Goal: Information Seeking & Learning: Learn about a topic

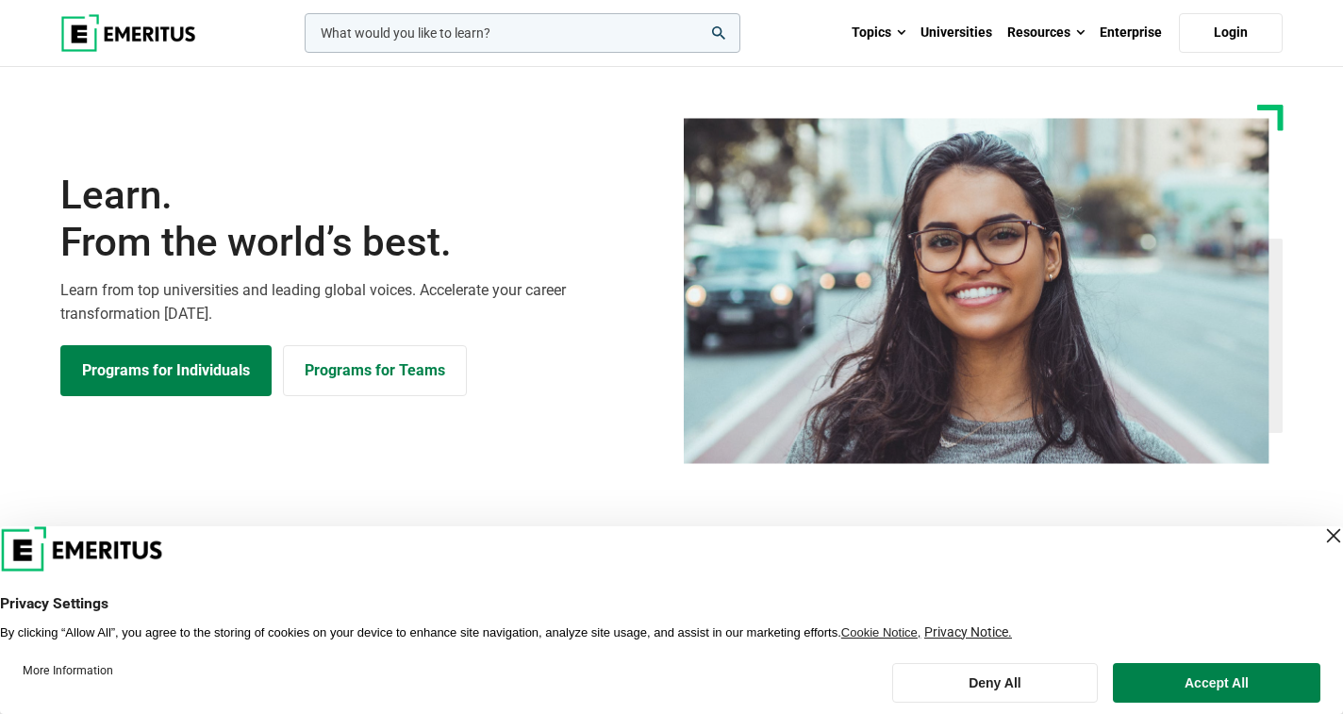
click at [1320, 539] on div "Close Layer" at bounding box center [1333, 535] width 26 height 26
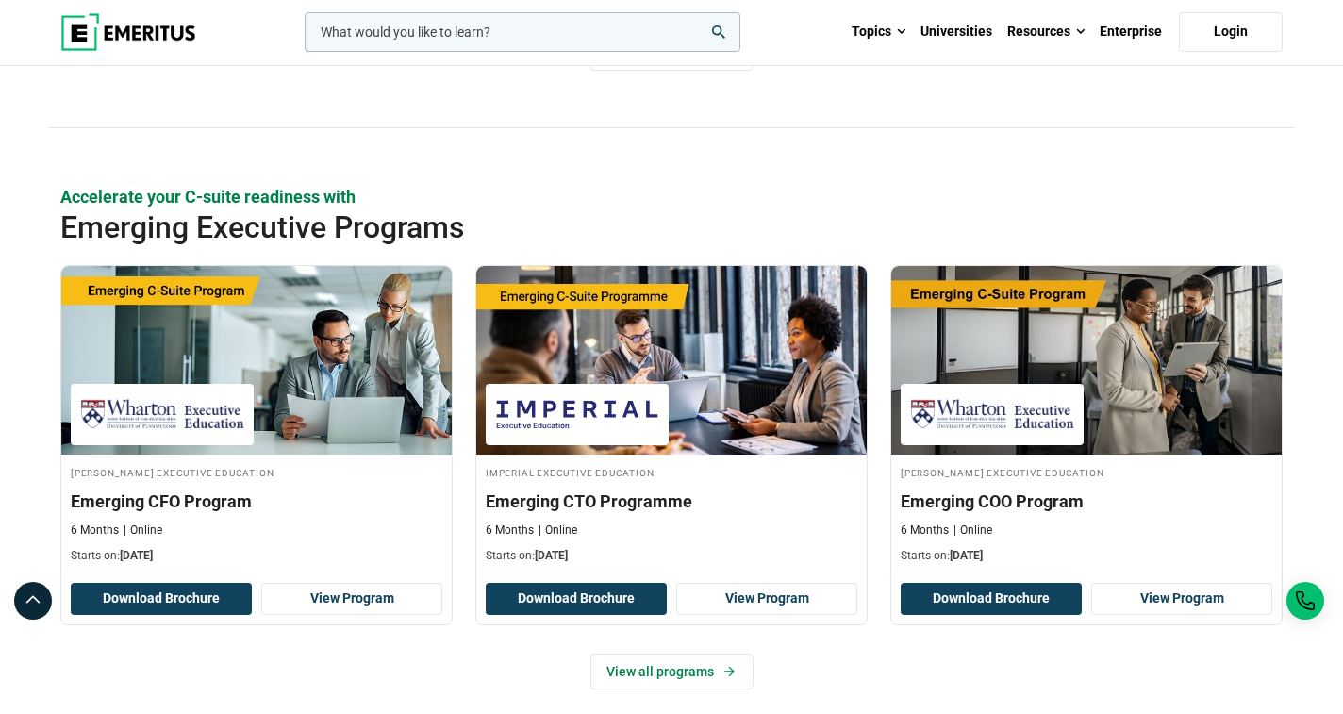
scroll to position [1319, 0]
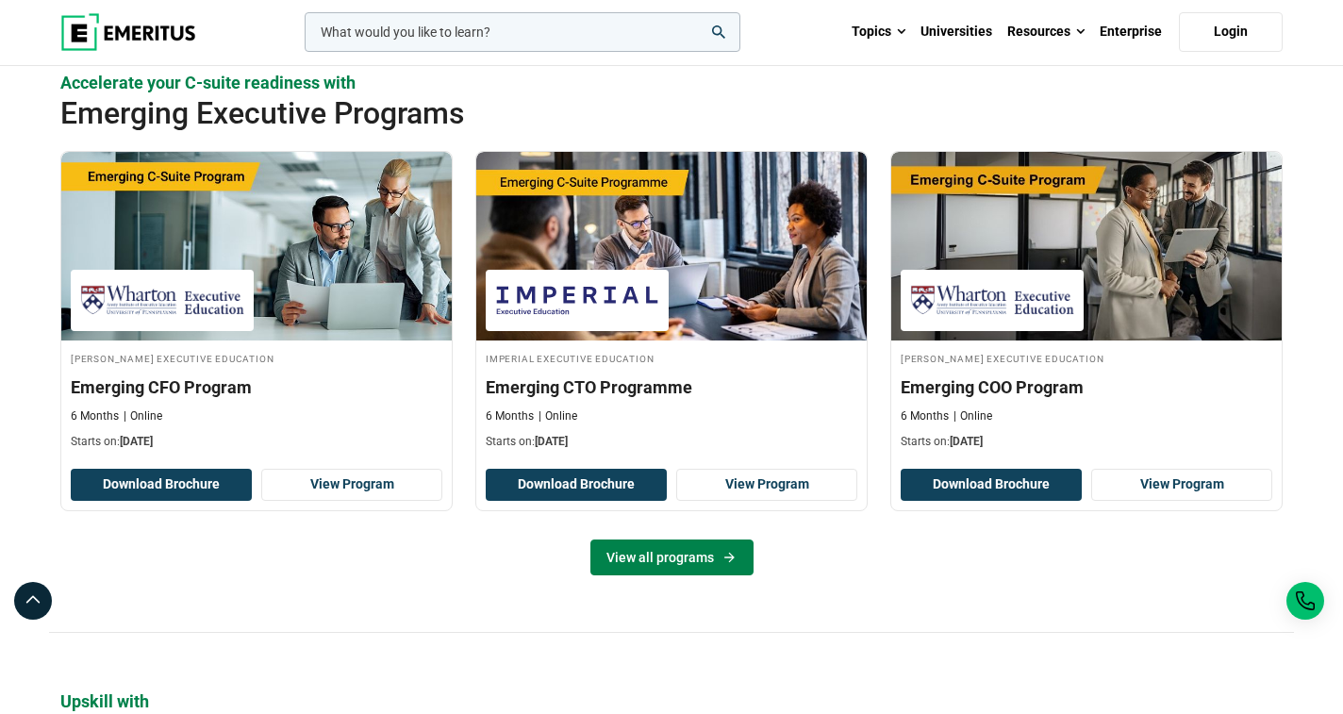
click at [689, 567] on link "View all programs" at bounding box center [671, 557] width 163 height 36
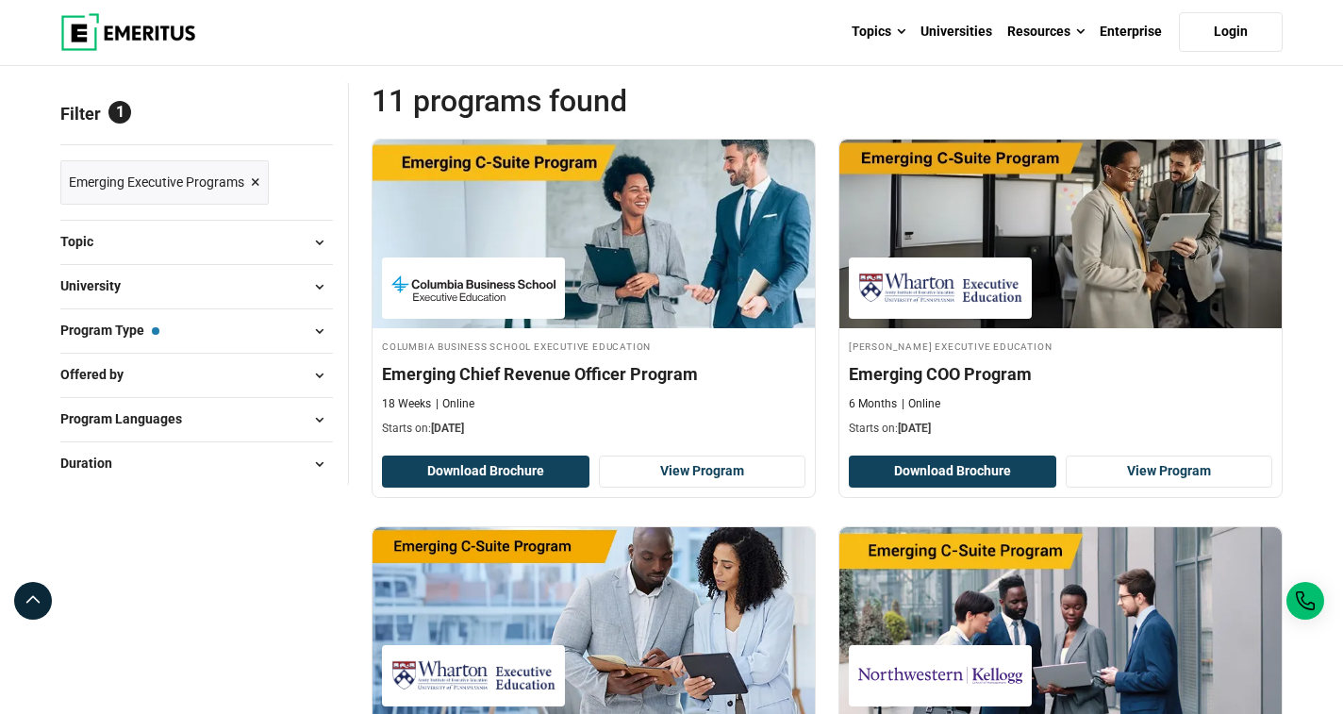
scroll to position [216, 0]
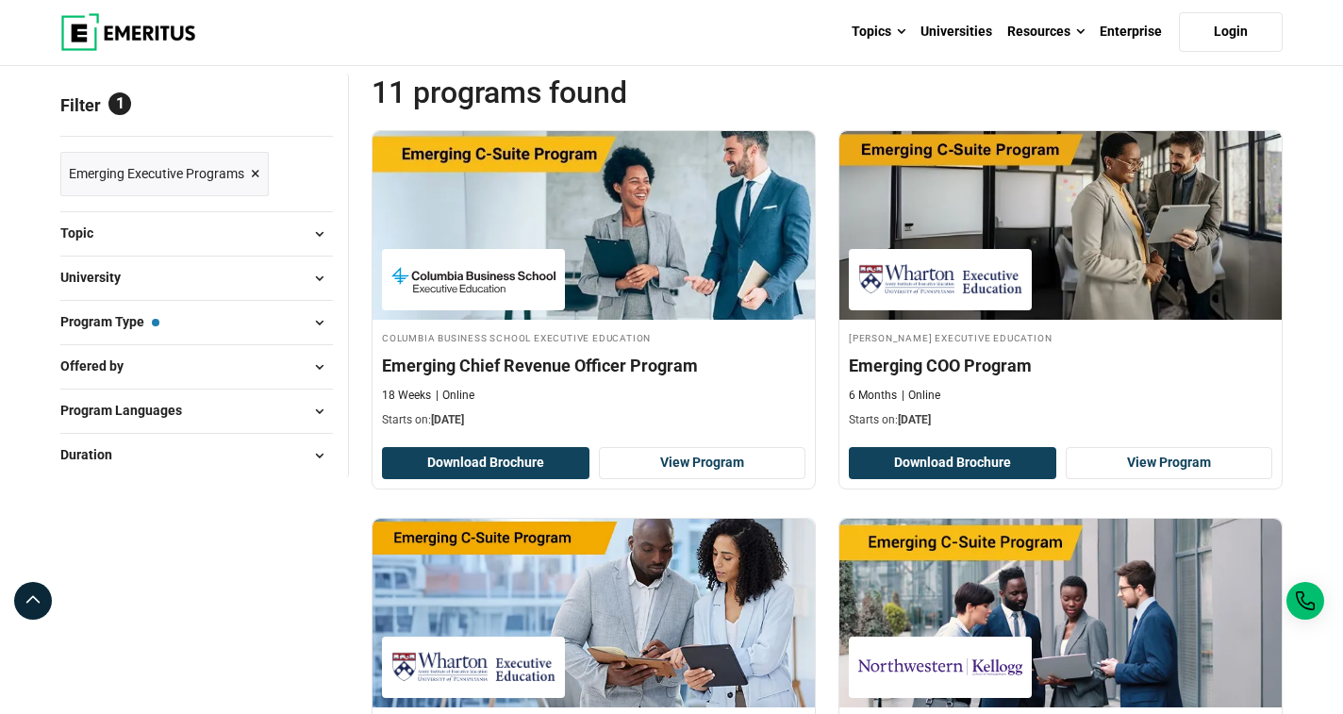
click at [317, 322] on span at bounding box center [319, 322] width 28 height 28
click at [321, 321] on span at bounding box center [319, 322] width 28 height 28
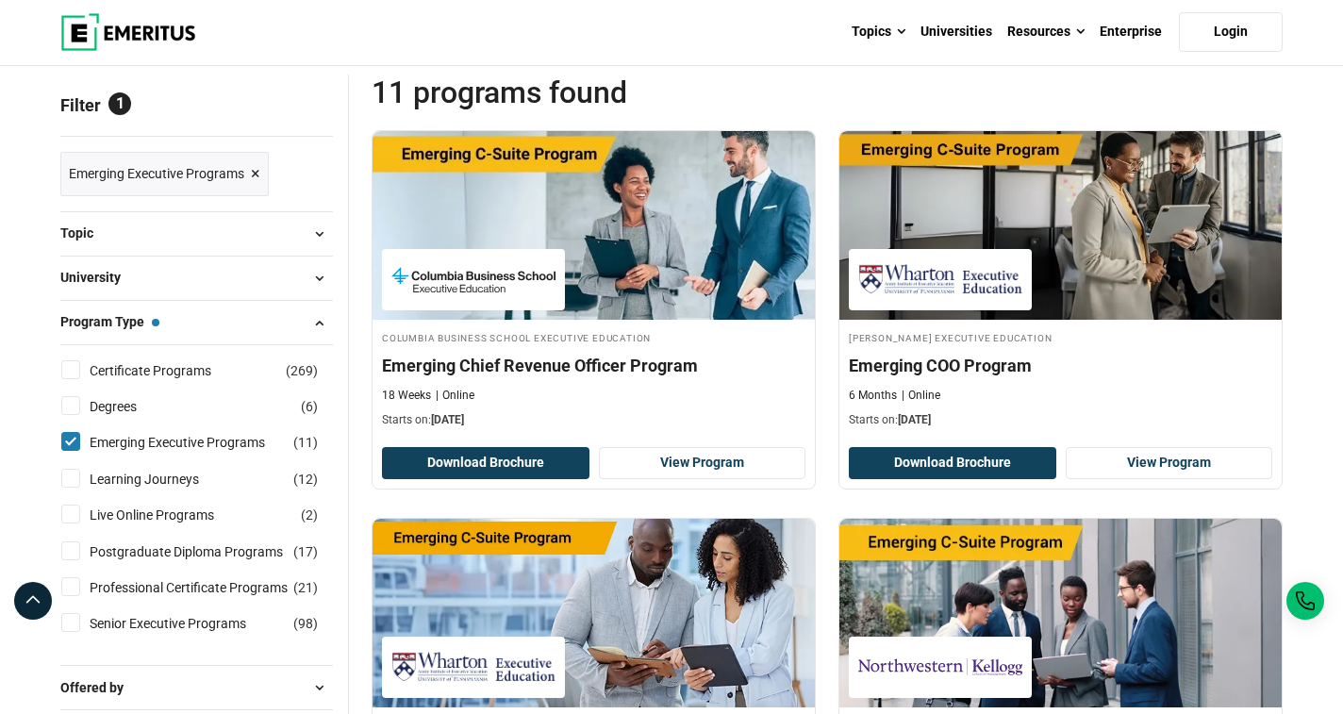
click at [312, 322] on span at bounding box center [319, 322] width 28 height 28
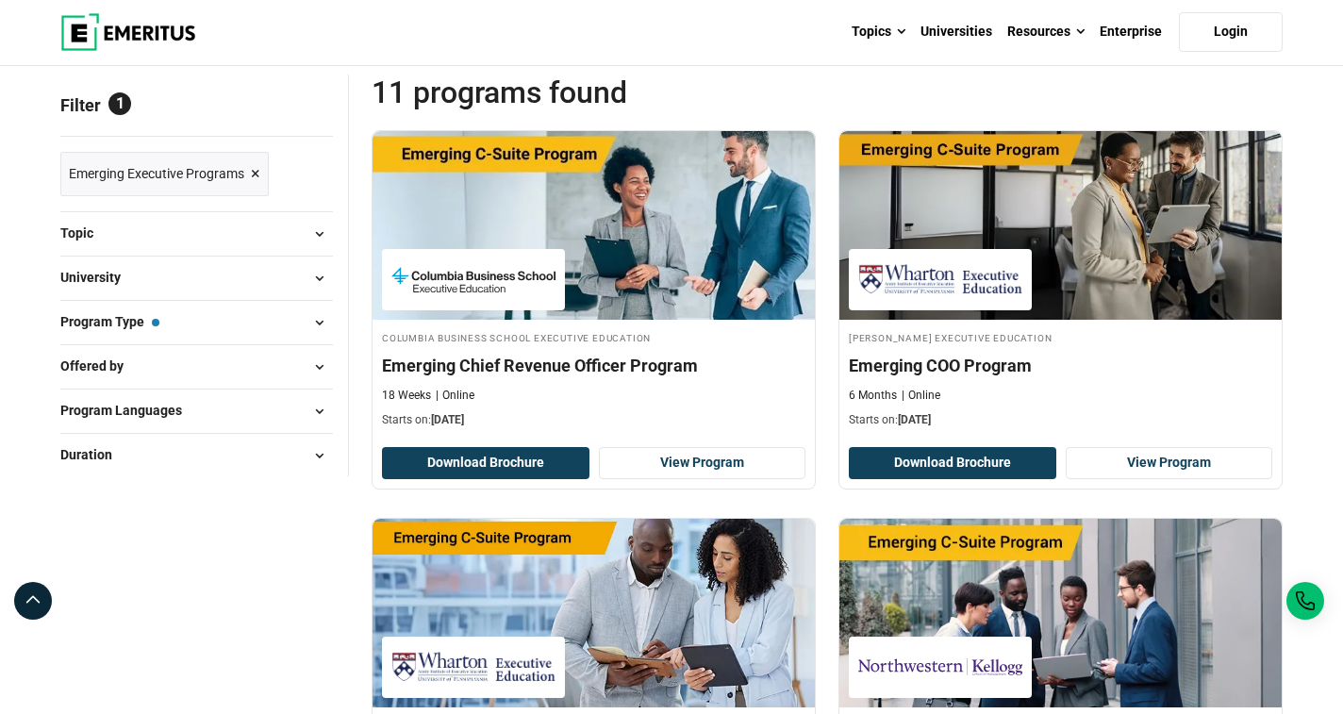
click at [312, 322] on span at bounding box center [319, 322] width 28 height 28
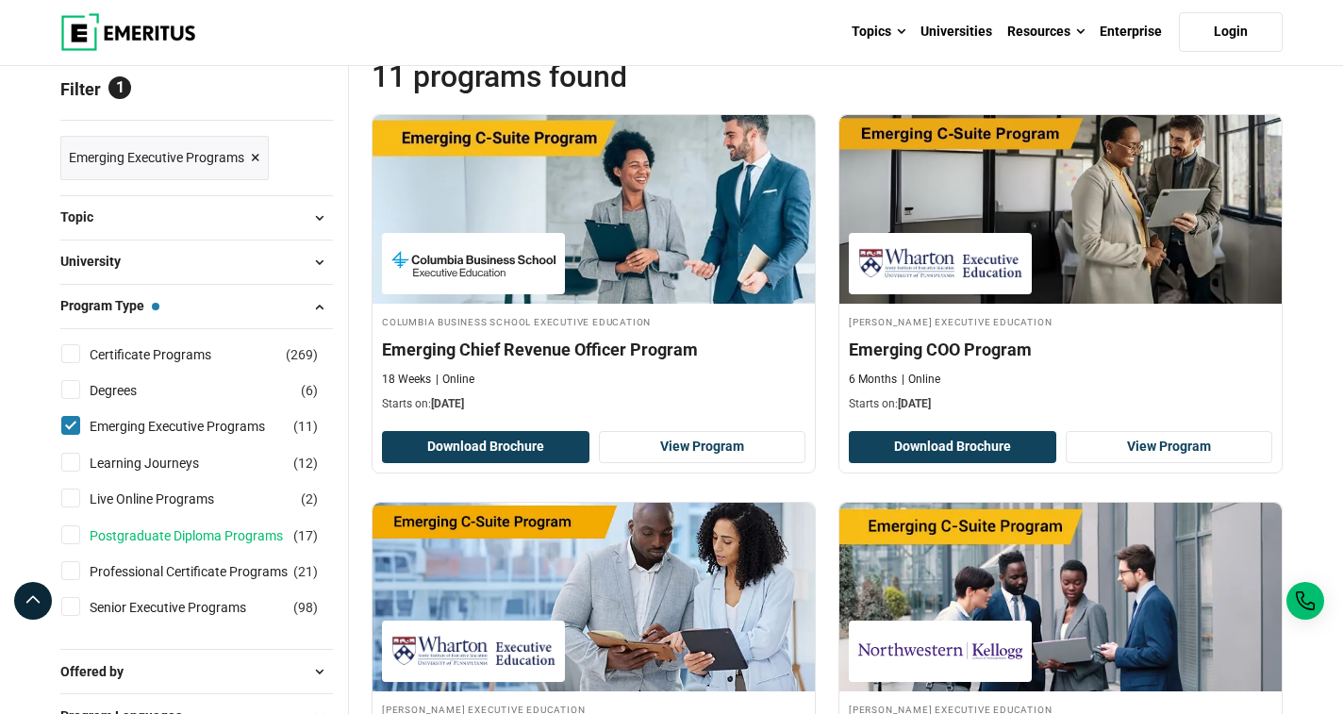
scroll to position [208, 0]
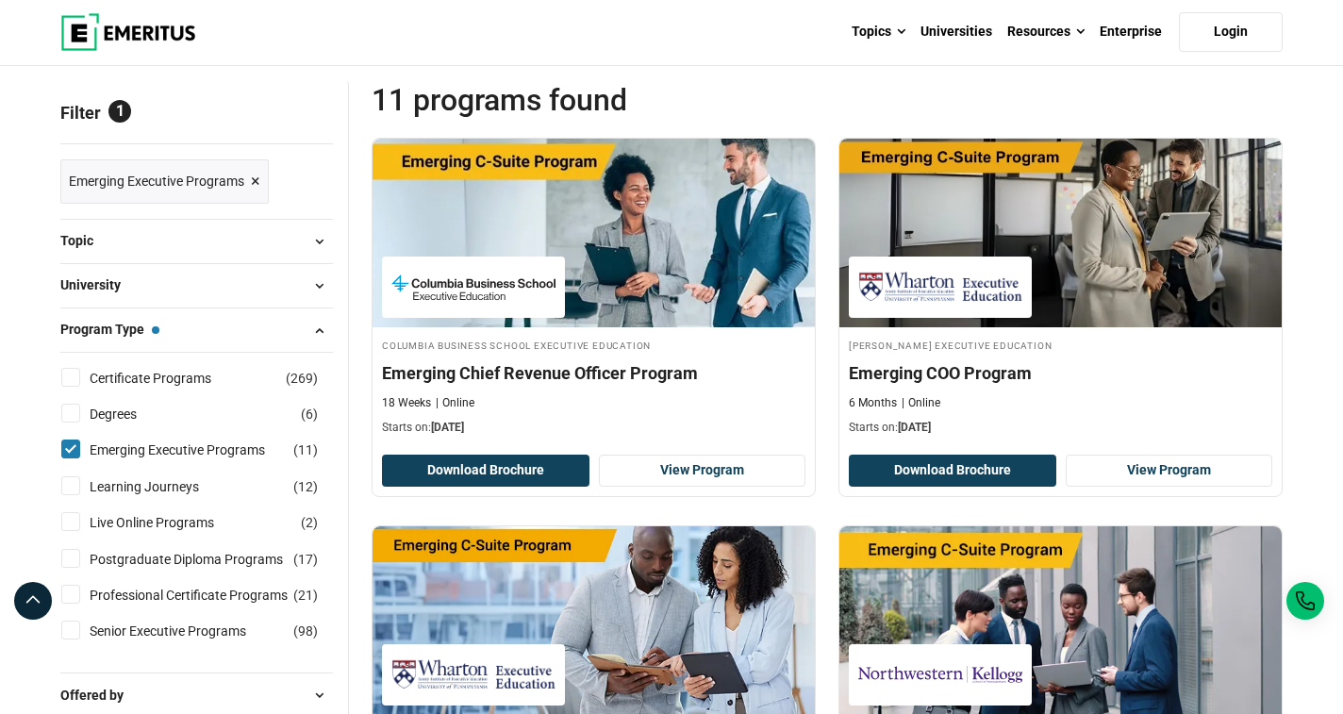
click at [316, 328] on span at bounding box center [319, 330] width 28 height 28
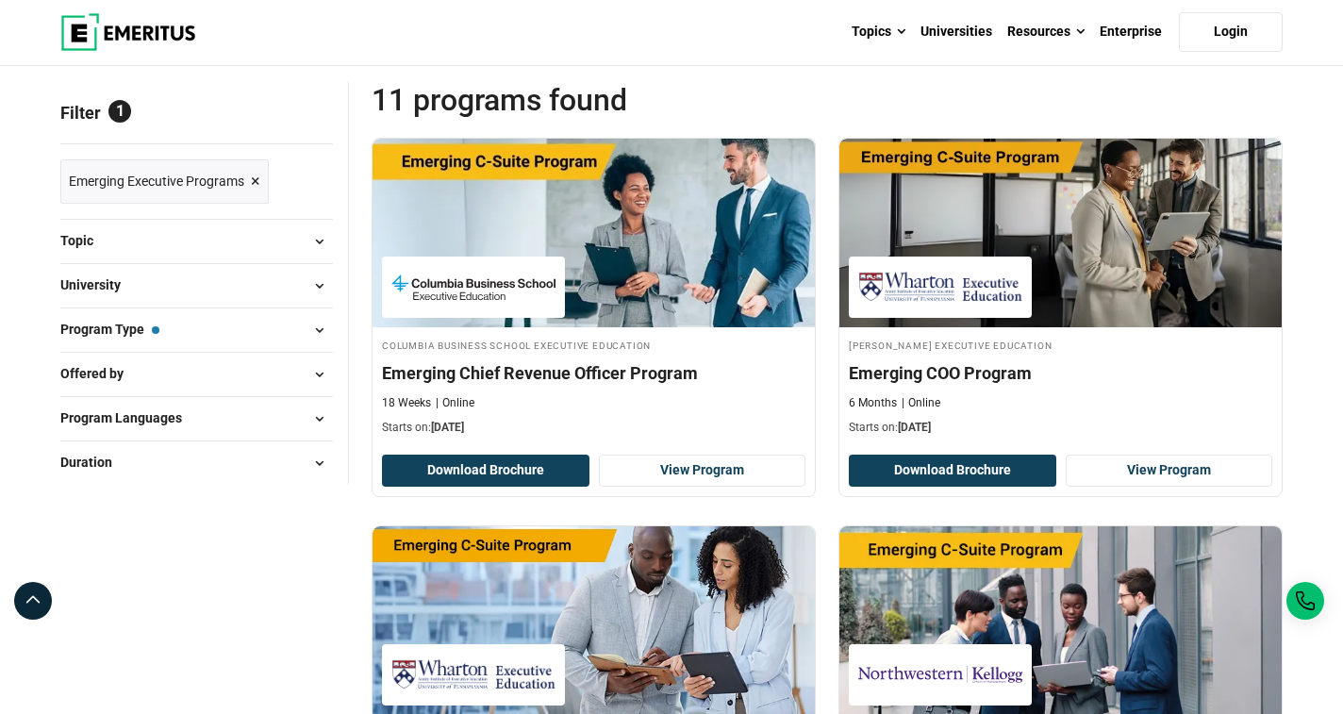
click at [252, 179] on span "×" at bounding box center [255, 181] width 9 height 27
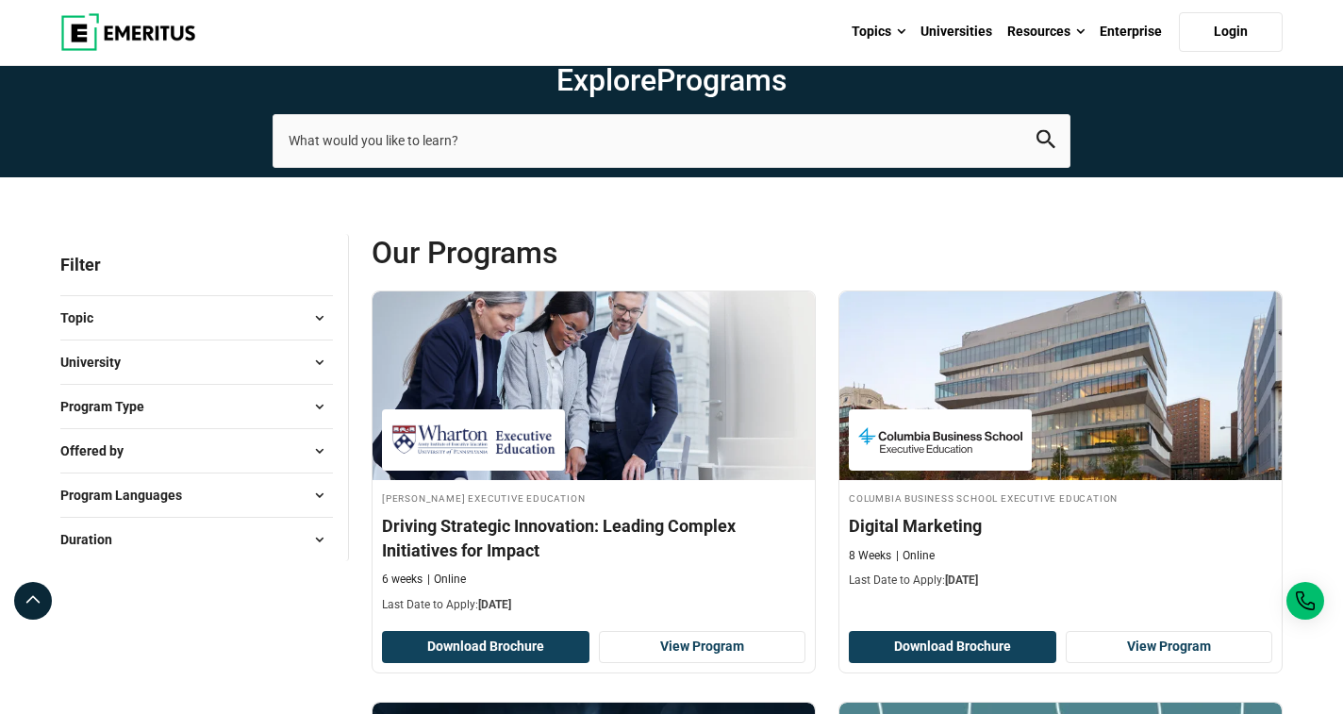
scroll to position [55, 0]
